Goal: Register for event/course

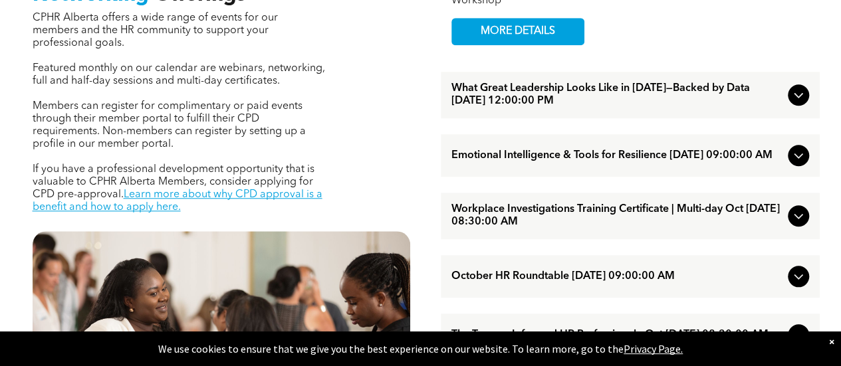
scroll to position [532, 0]
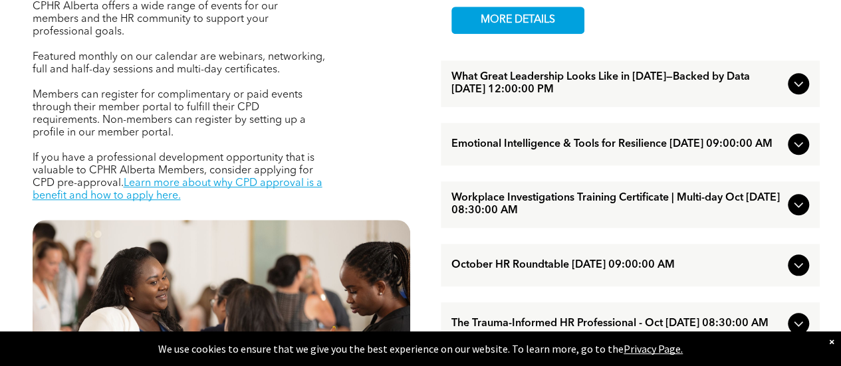
click at [547, 151] on span "Emotional Intelligence & Tools for Resilience [DATE] 09:00:00 AM" at bounding box center [617, 144] width 331 height 13
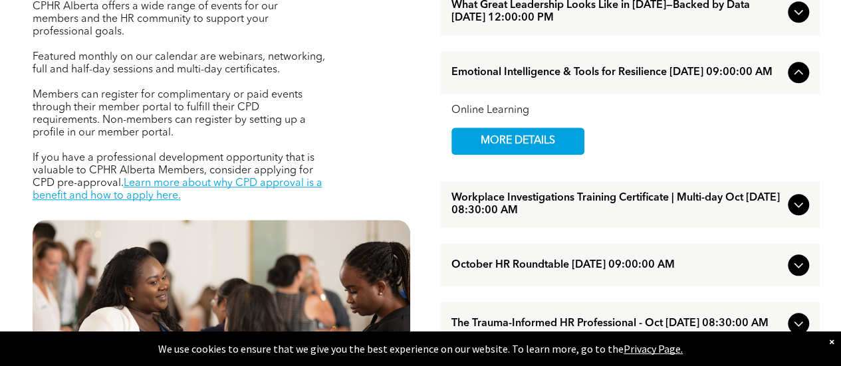
scroll to position [599, 0]
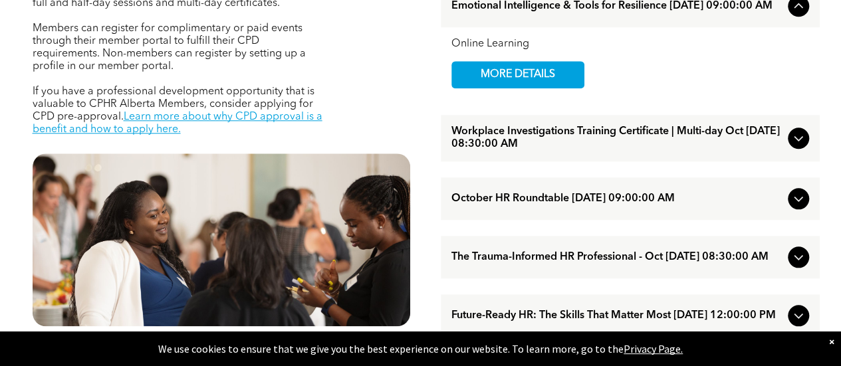
click at [583, 151] on span "Workplace Investigations Training Certificate | Multi-day Oct [DATE] 08:30:00 AM" at bounding box center [617, 138] width 331 height 25
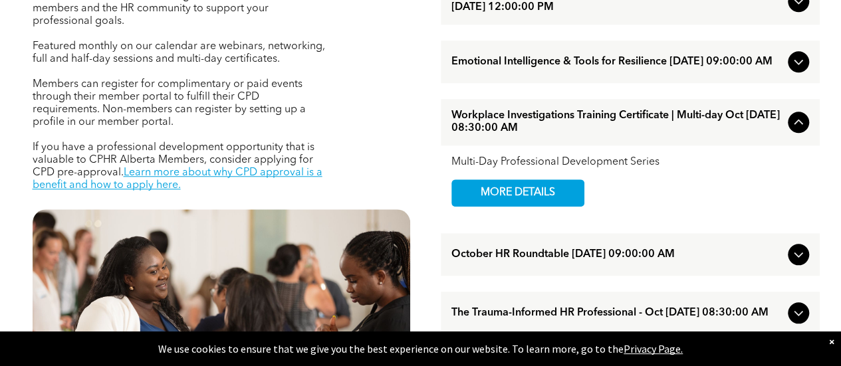
scroll to position [532, 0]
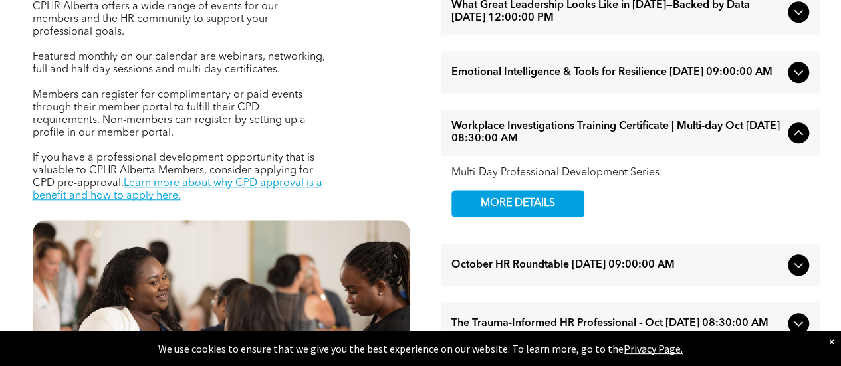
click at [616, 79] on span "Emotional Intelligence & Tools for Resilience [DATE] 09:00:00 AM" at bounding box center [617, 73] width 331 height 13
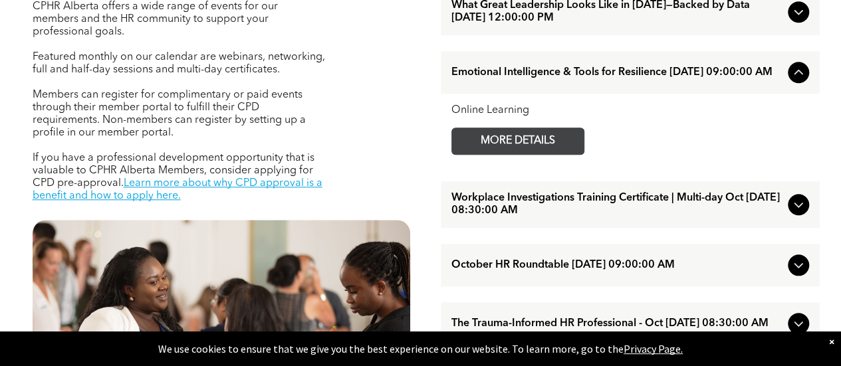
click at [543, 154] on span "MORE DETAILS" at bounding box center [518, 141] width 105 height 26
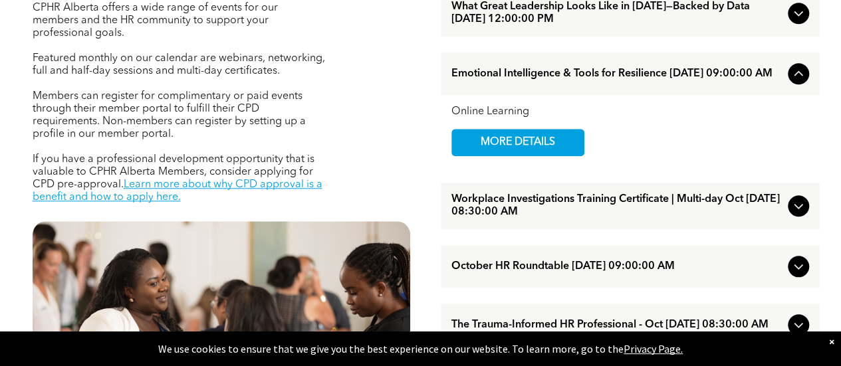
click at [795, 82] on icon at bounding box center [799, 74] width 16 height 16
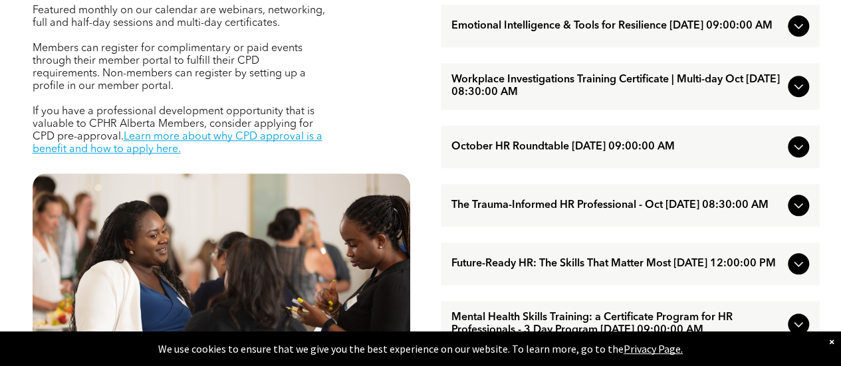
scroll to position [664, 0]
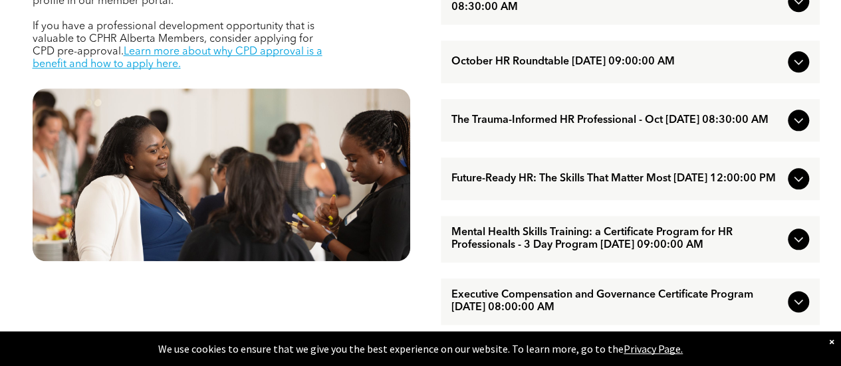
click at [575, 186] on span "Future-Ready HR: The Skills That Matter Most [DATE] 12:00:00 PM" at bounding box center [617, 179] width 331 height 13
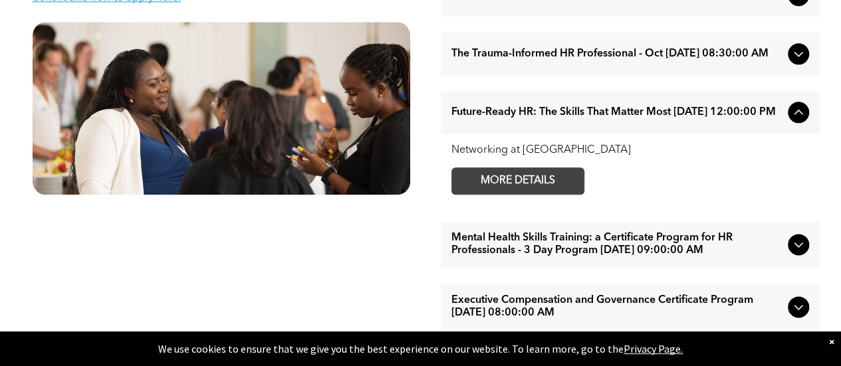
scroll to position [863, 0]
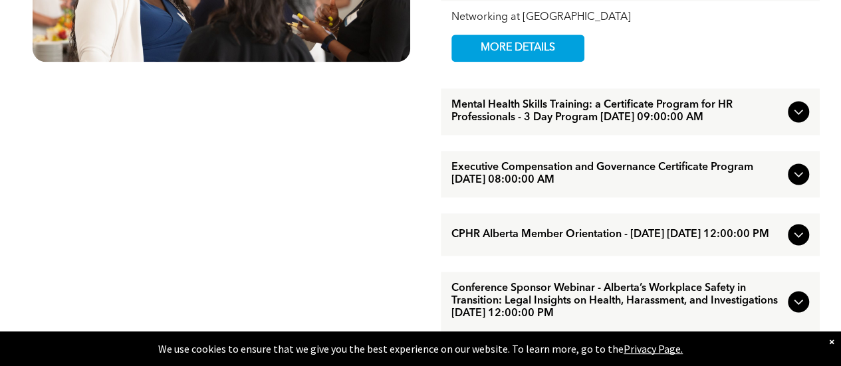
click at [542, 104] on ul "Conference Sponsor Webinar - HR Strategy in Digital Transformation for Today’s …" at bounding box center [630, 174] width 379 height 1158
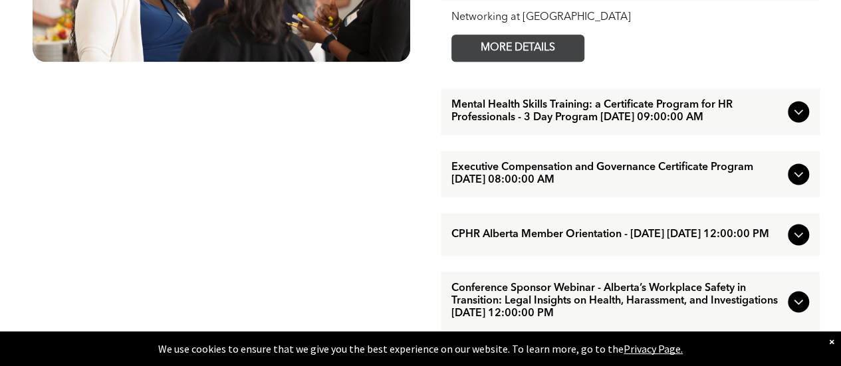
click at [524, 61] on span "MORE DETAILS" at bounding box center [518, 48] width 105 height 26
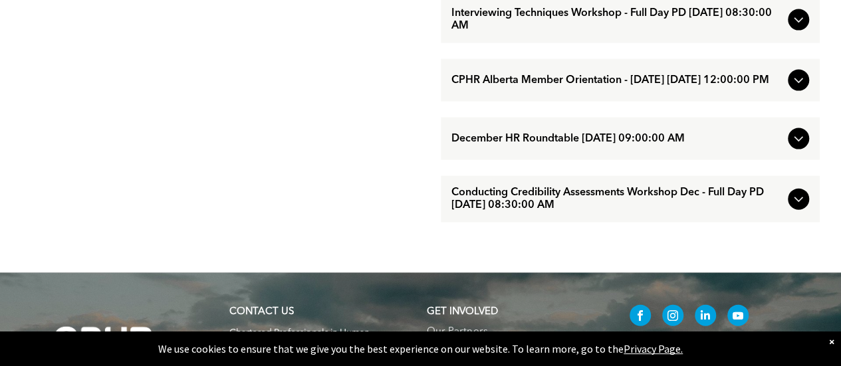
scroll to position [1394, 0]
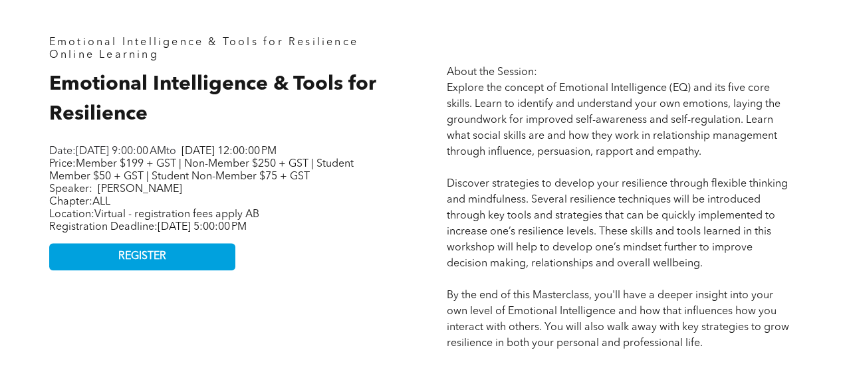
scroll to position [599, 0]
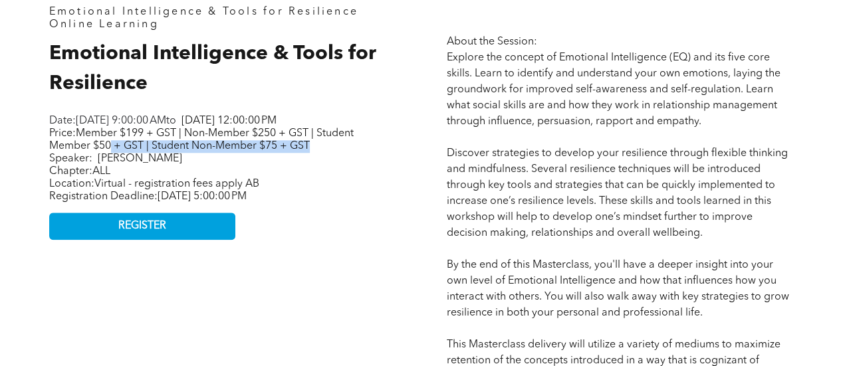
drag, startPoint x: 110, startPoint y: 162, endPoint x: 330, endPoint y: 164, distance: 219.5
click at [330, 164] on p "Price: Member $199 + GST | Non-Member $250 + GST | Student Member $50 + GST | S…" at bounding box center [215, 147] width 333 height 38
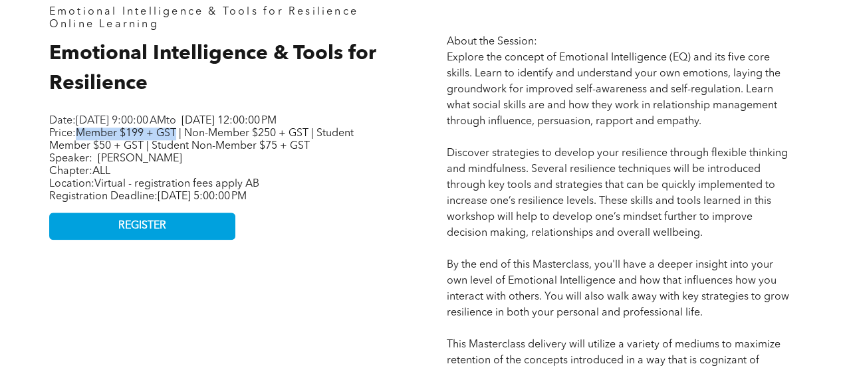
drag, startPoint x: 82, startPoint y: 151, endPoint x: 179, endPoint y: 148, distance: 96.5
click at [179, 148] on span "Member $199 + GST | Non-Member $250 + GST | Student Member $50 + GST | Student …" at bounding box center [201, 139] width 305 height 23
click at [182, 126] on span "[DATE] 12:00:00 PM" at bounding box center [229, 121] width 95 height 11
drag, startPoint x: 208, startPoint y: 136, endPoint x: 49, endPoint y: 123, distance: 158.8
click at [49, 123] on p "Date: [DATE] 9:00:00 AM to [DATE] 12:00:00 PM" at bounding box center [215, 121] width 333 height 13
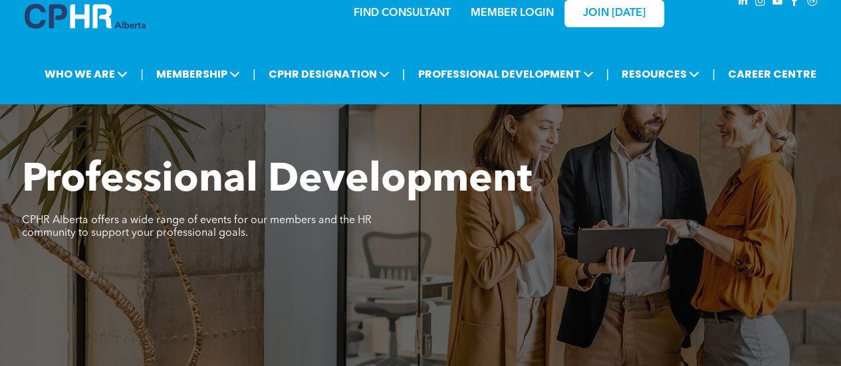
scroll to position [0, 0]
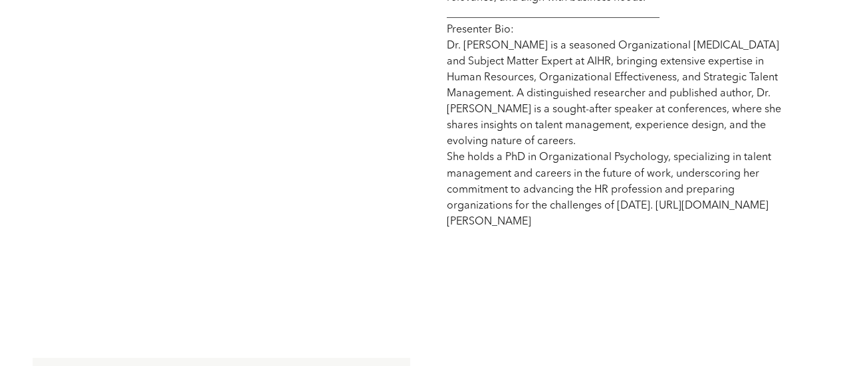
scroll to position [1131, 0]
